Goal: Find specific page/section: Find specific page/section

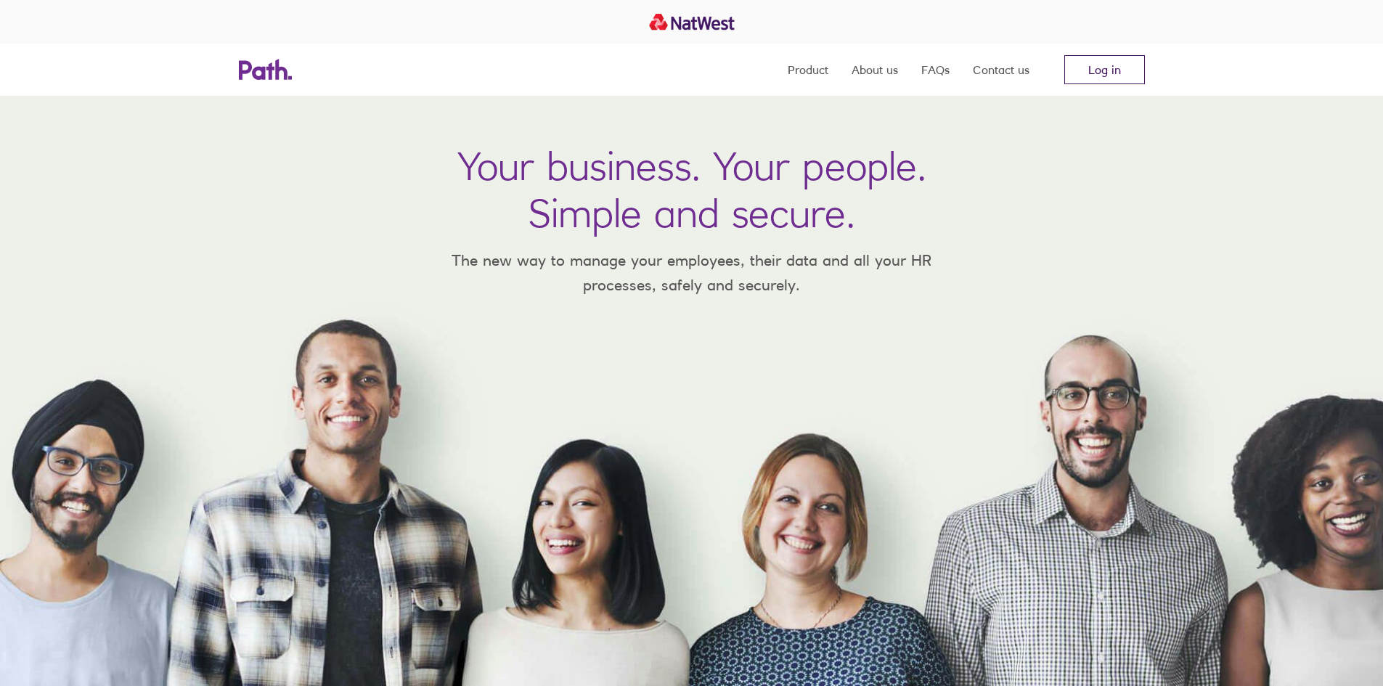
click at [1093, 72] on link "Log in" at bounding box center [1104, 69] width 81 height 29
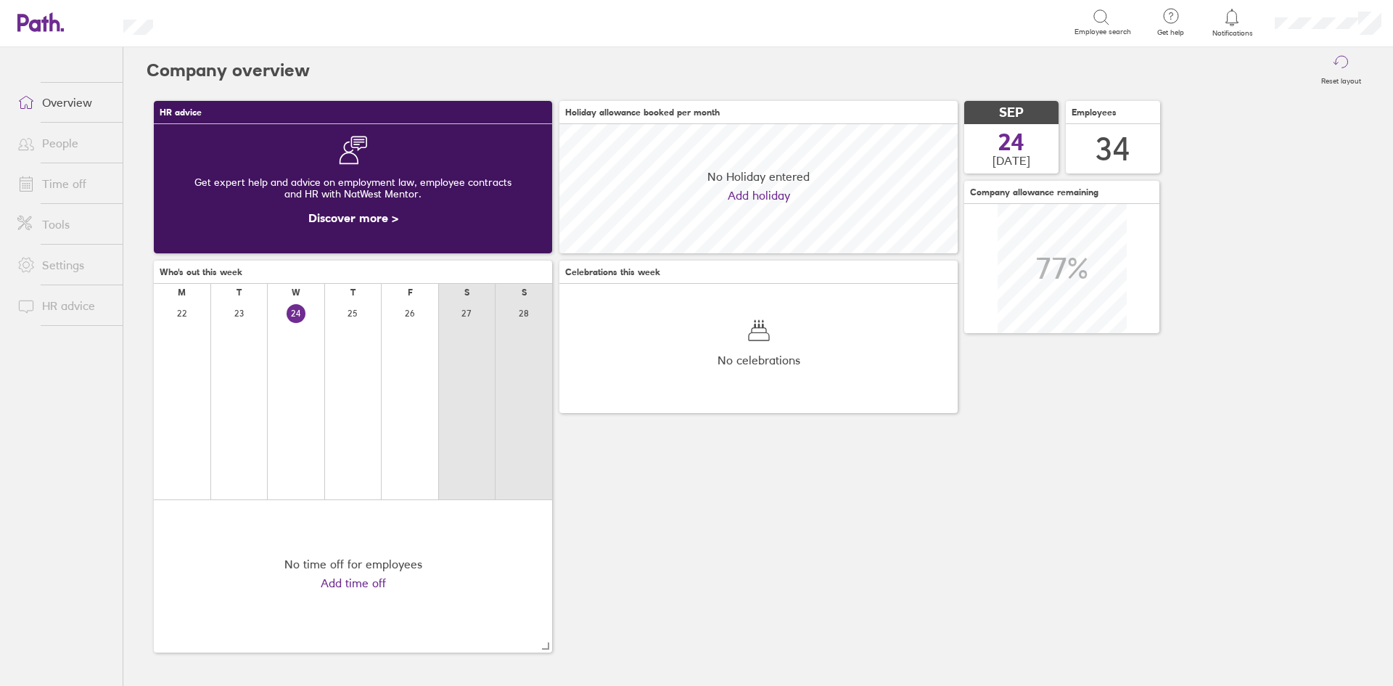
scroll to position [129, 398]
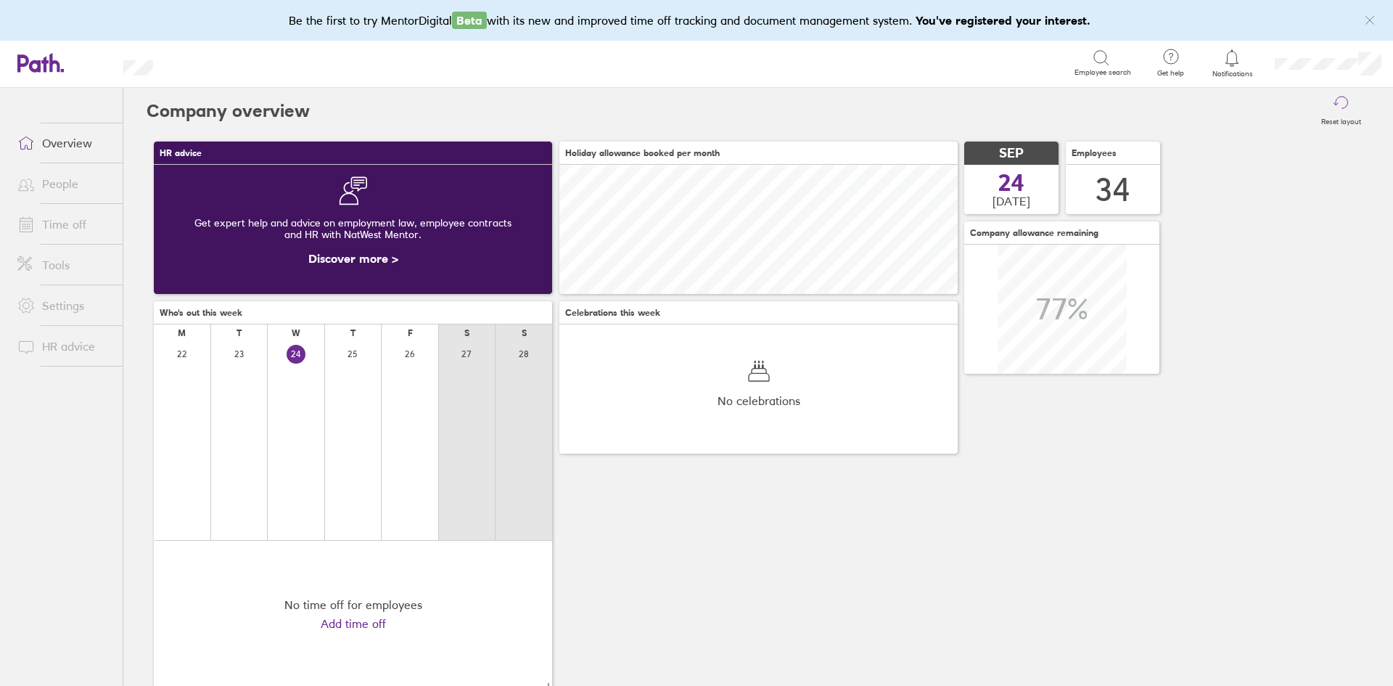
click at [61, 166] on li "People" at bounding box center [61, 183] width 123 height 41
click at [57, 176] on link "People" at bounding box center [64, 183] width 117 height 29
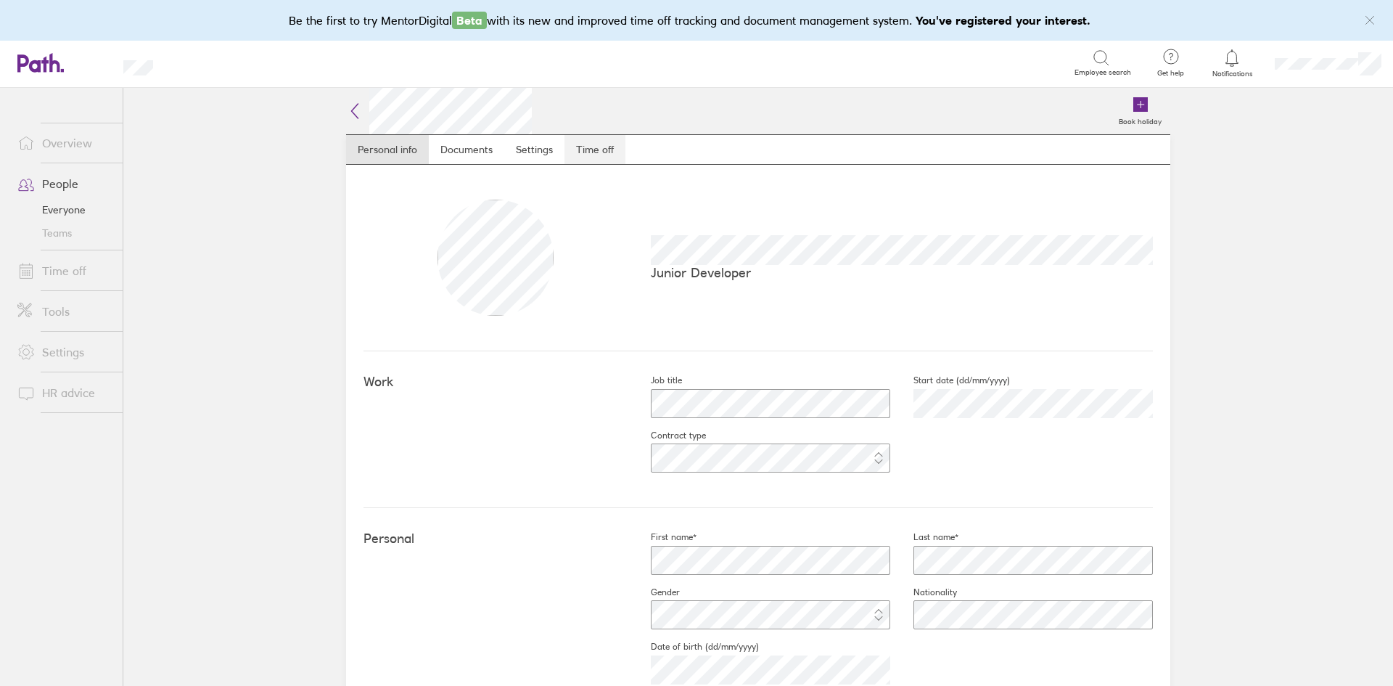
click at [588, 152] on link "Time off" at bounding box center [595, 149] width 61 height 29
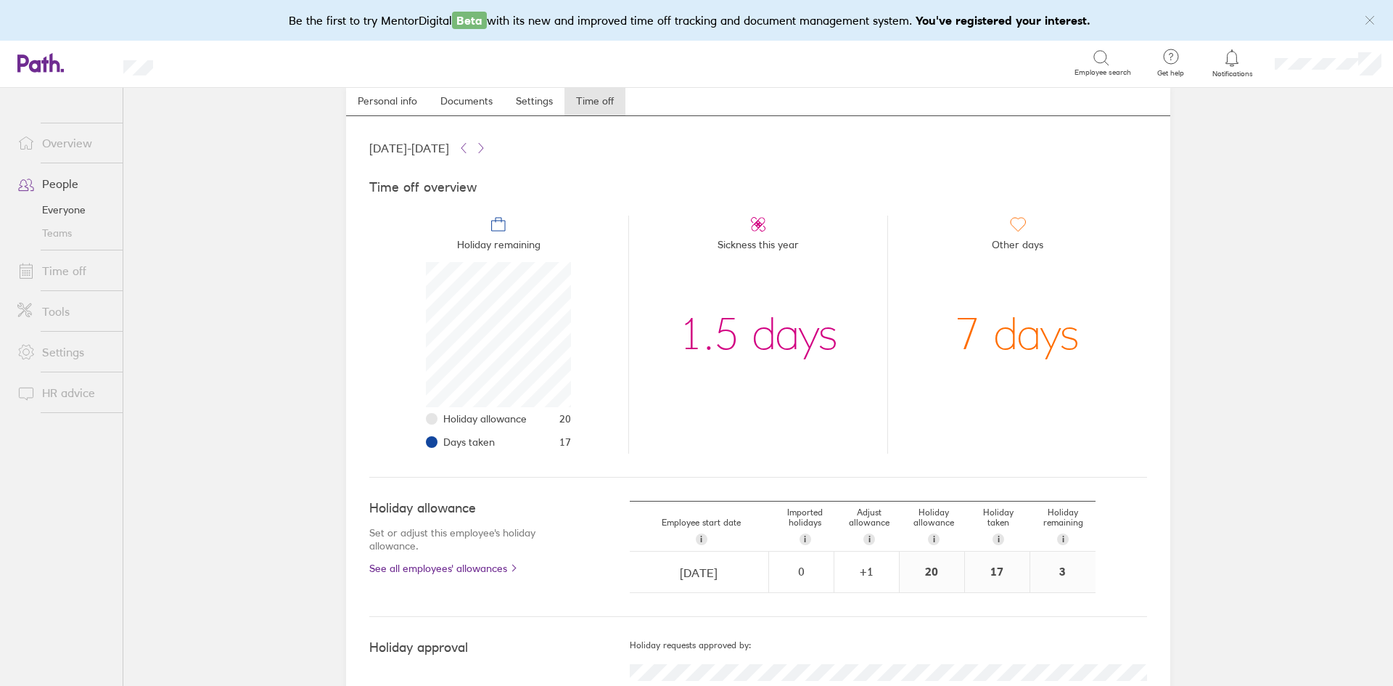
scroll to position [91, 0]
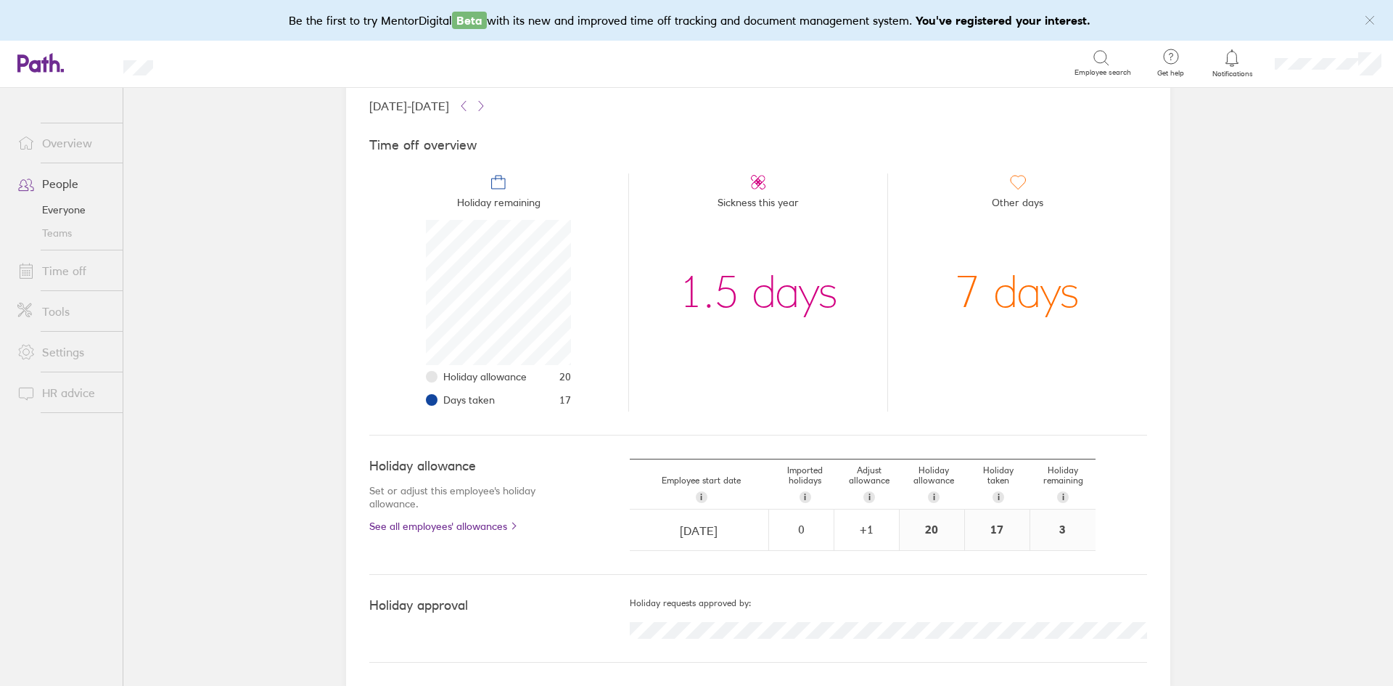
click at [76, 271] on link "Time off" at bounding box center [64, 270] width 117 height 29
